Goal: Check status: Check status

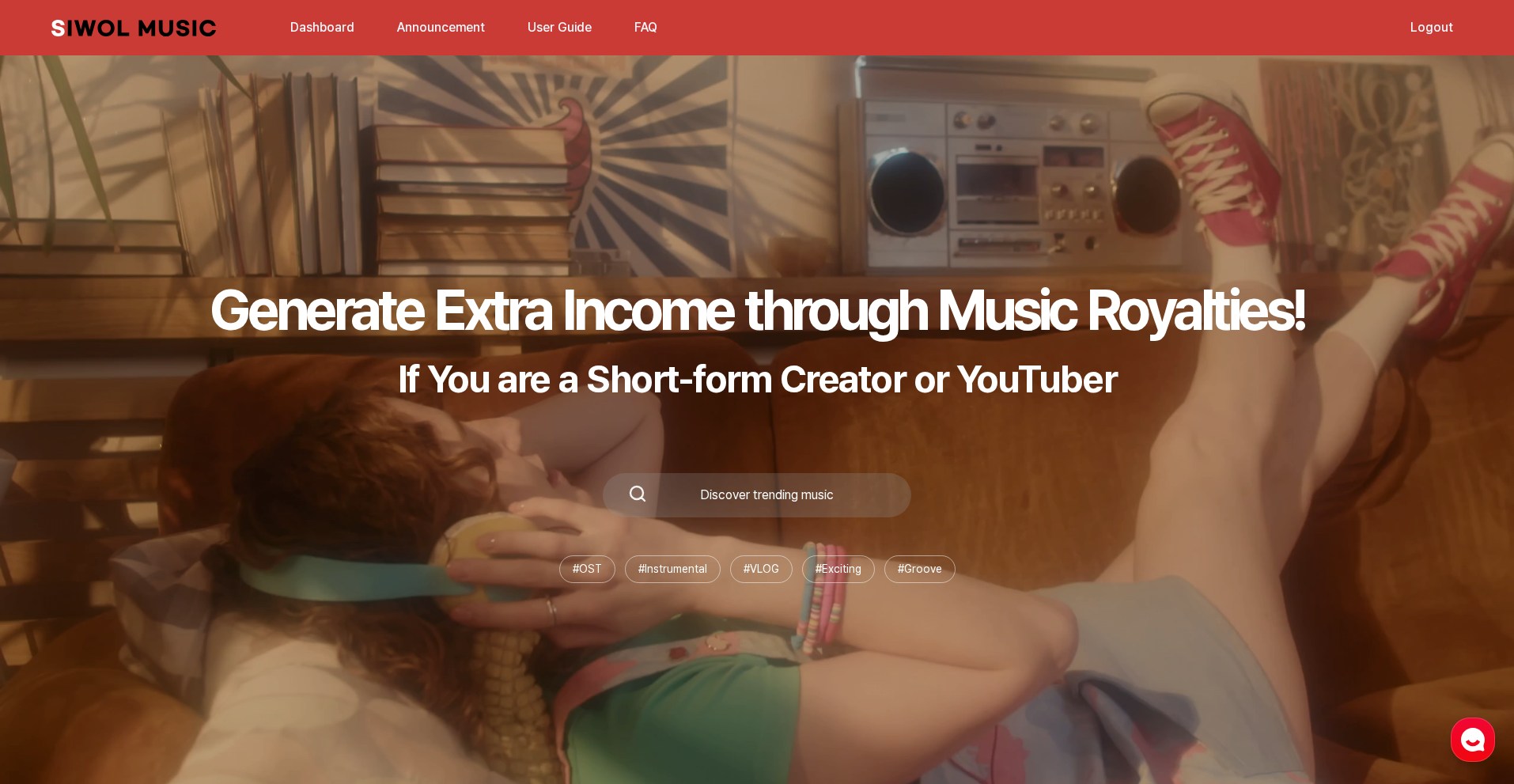
click at [315, 34] on link "Dashboard" at bounding box center [322, 27] width 83 height 34
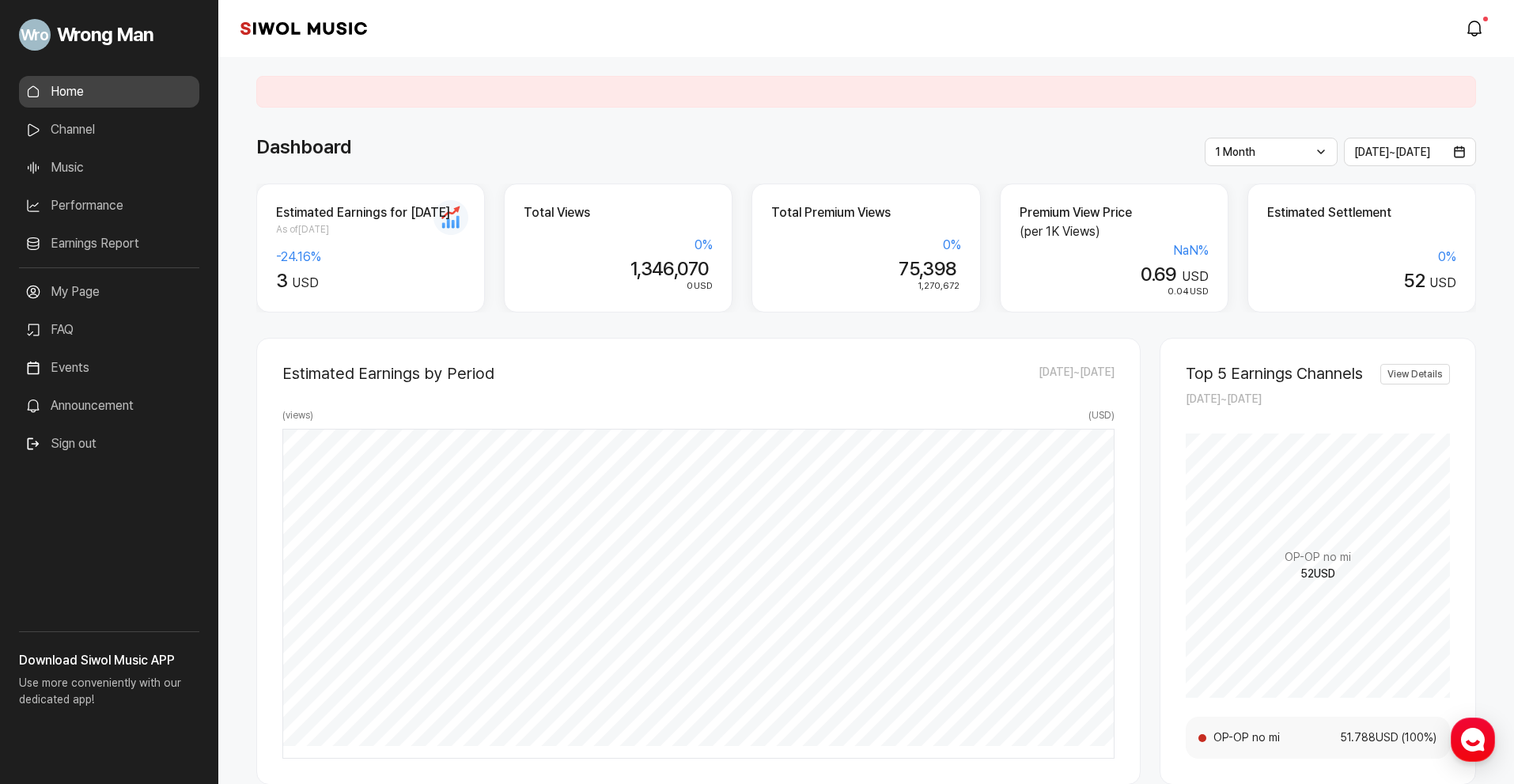
click at [317, 245] on div "Estimated Earnings for [DATE] As of [DATE] -24.16 % 3 USD" at bounding box center [370, 248] width 229 height 129
click at [450, 212] on h2 "Estimated Earnings for [DATE]" at bounding box center [370, 213] width 189 height 19
click at [1263, 153] on div "1 Month Latest 1 Week 1 Month 3 Months 6 Months 1 Year" at bounding box center [1271, 152] width 133 height 29
click at [1261, 249] on li "1 Month" at bounding box center [1271, 252] width 112 height 30
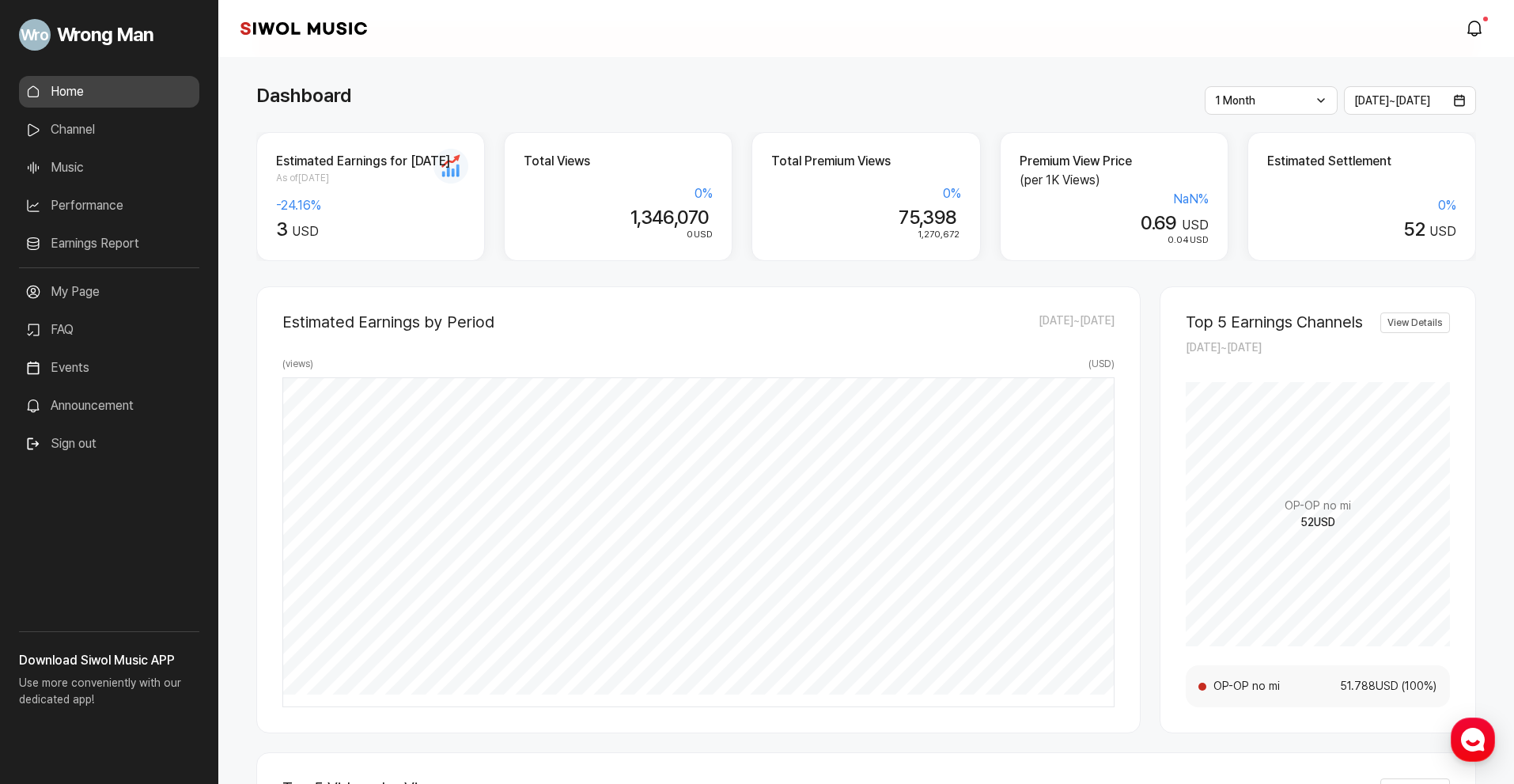
scroll to position [79, 0]
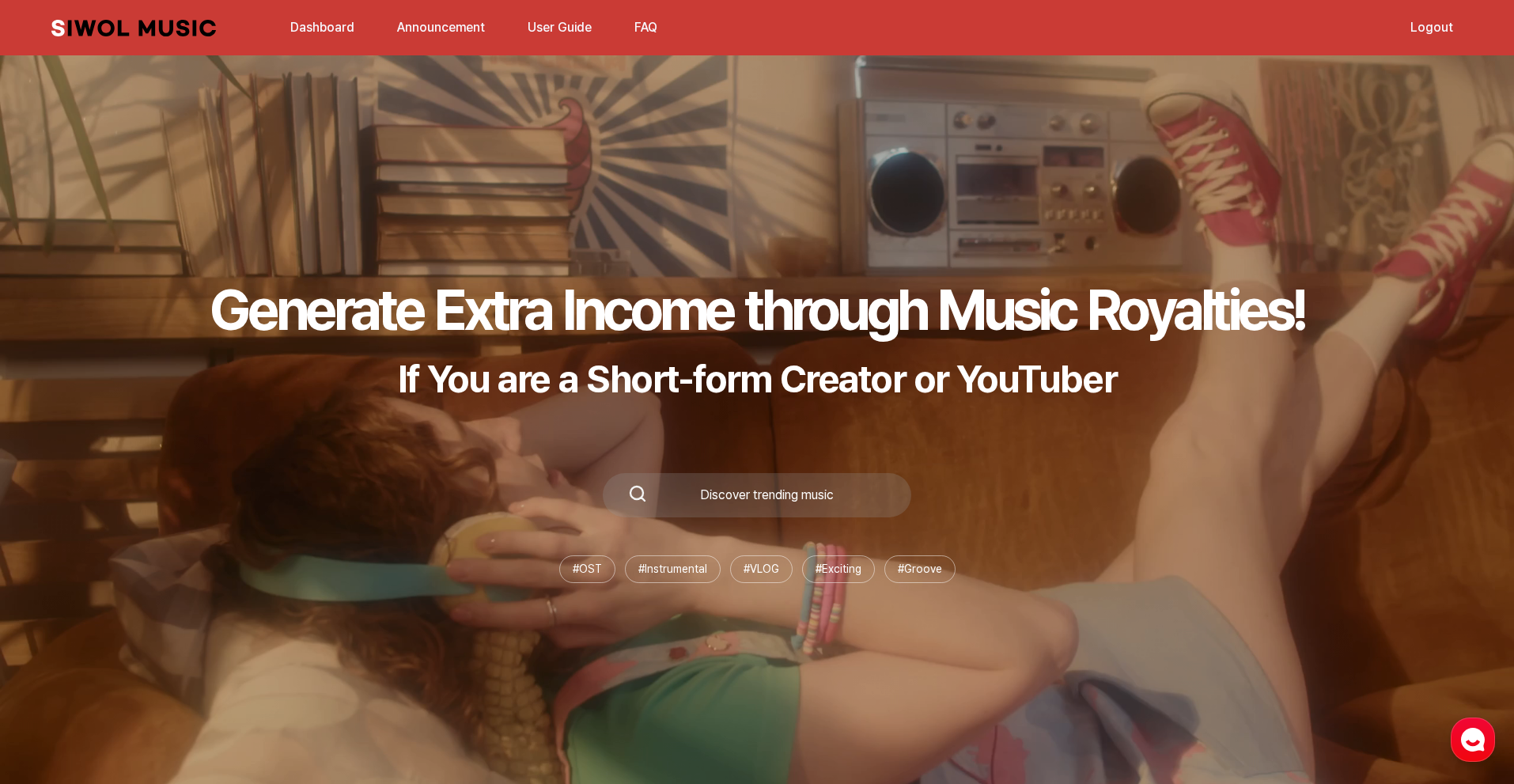
click at [312, 33] on link "Dashboard" at bounding box center [322, 27] width 83 height 34
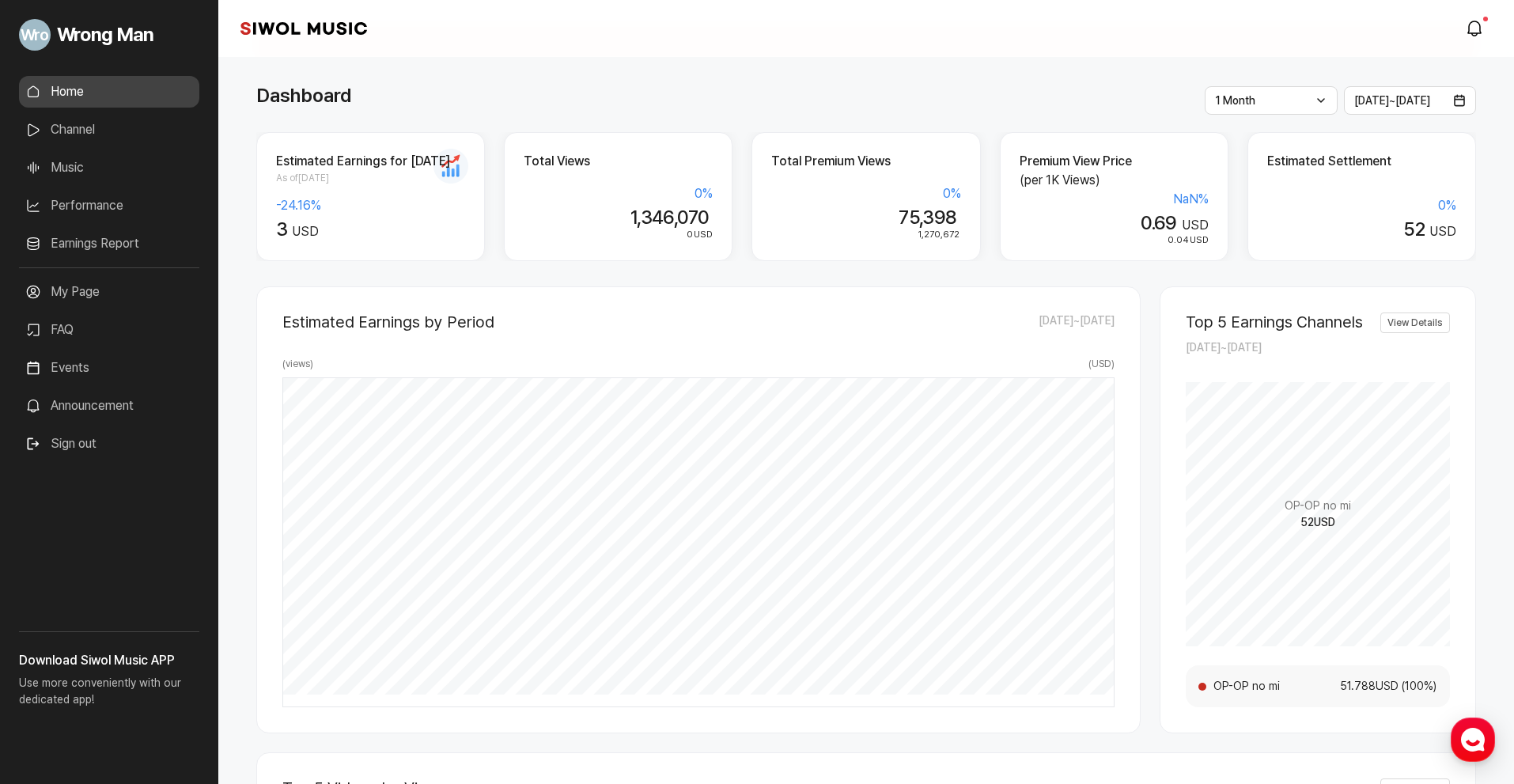
scroll to position [79, 0]
